Goal: Task Accomplishment & Management: Manage account settings

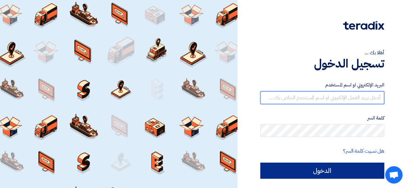
type input "[EMAIL_ADDRESS][DOMAIN_NAME]"
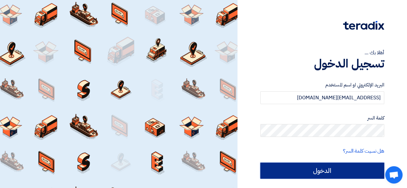
click at [328, 171] on input "الدخول" at bounding box center [322, 171] width 124 height 16
type input "Sign in"
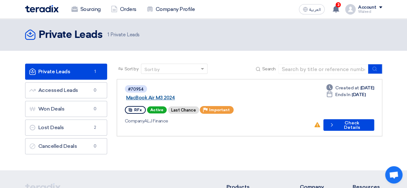
click at [167, 95] on link "MacBook Air M3 2024" at bounding box center [206, 98] width 161 height 6
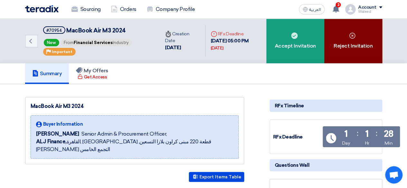
click at [348, 44] on div "Reject Invitation" at bounding box center [353, 41] width 58 height 45
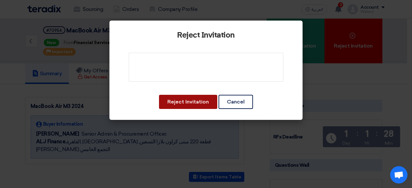
click at [189, 98] on button "Reject Invitation" at bounding box center [188, 102] width 58 height 14
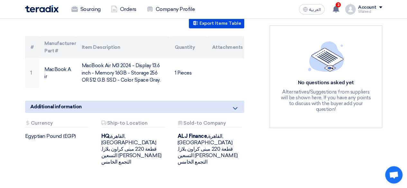
scroll to position [152, 0]
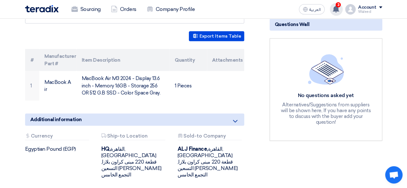
click at [337, 6] on use at bounding box center [336, 8] width 6 height 7
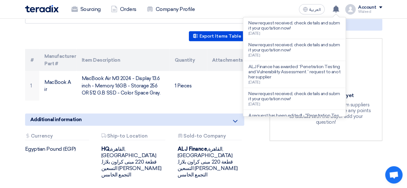
click at [398, 48] on section "MacBook Air M3 2024 Buyer Information [PERSON_NAME] Senior Admin & Procurement …" at bounding box center [203, 83] width 407 height 281
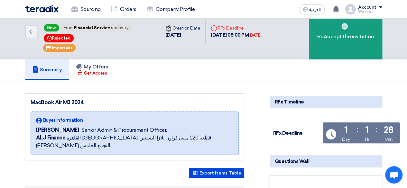
scroll to position [0, 0]
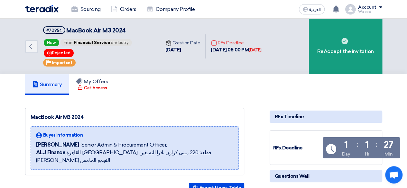
click at [381, 8] on div "Account" at bounding box center [370, 7] width 24 height 5
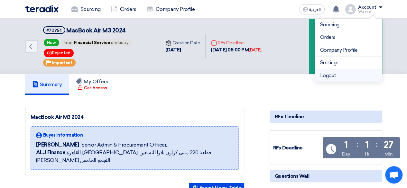
click at [334, 74] on li "Logout" at bounding box center [348, 76] width 67 height 13
